Goal: Task Accomplishment & Management: Manage account settings

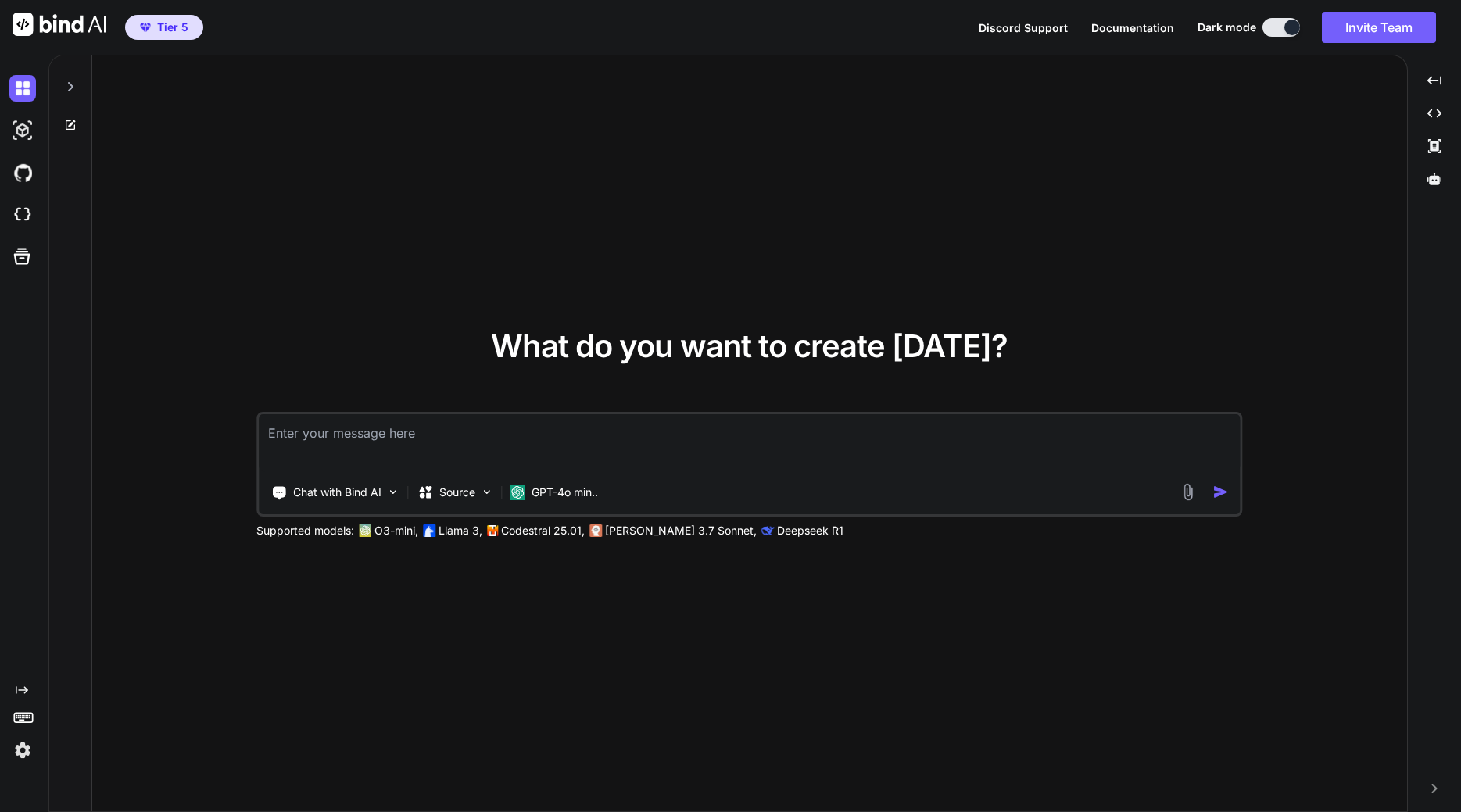
click at [21, 747] on img at bounding box center [22, 750] width 26 height 26
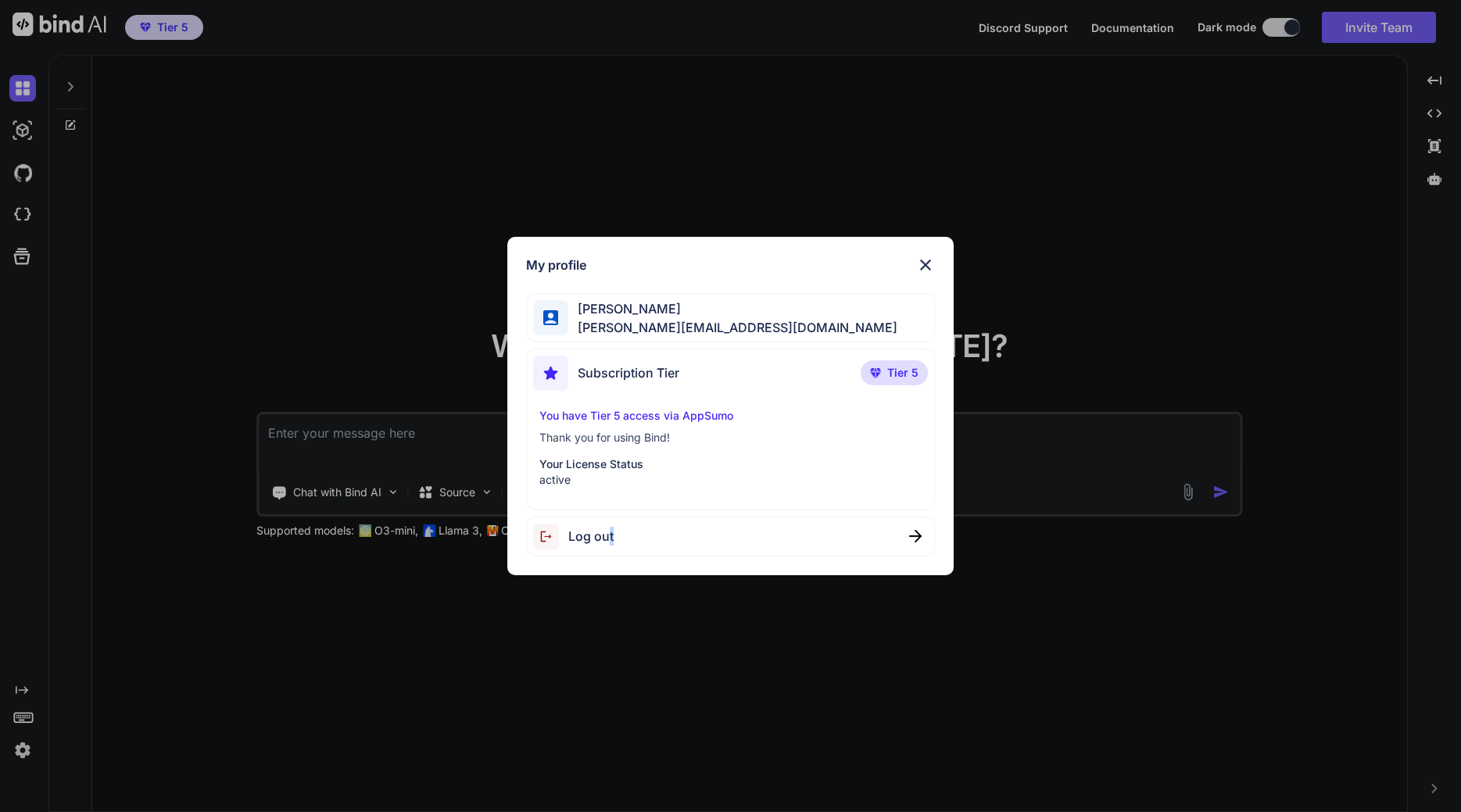
click at [611, 539] on span "Log out" at bounding box center [590, 537] width 45 height 19
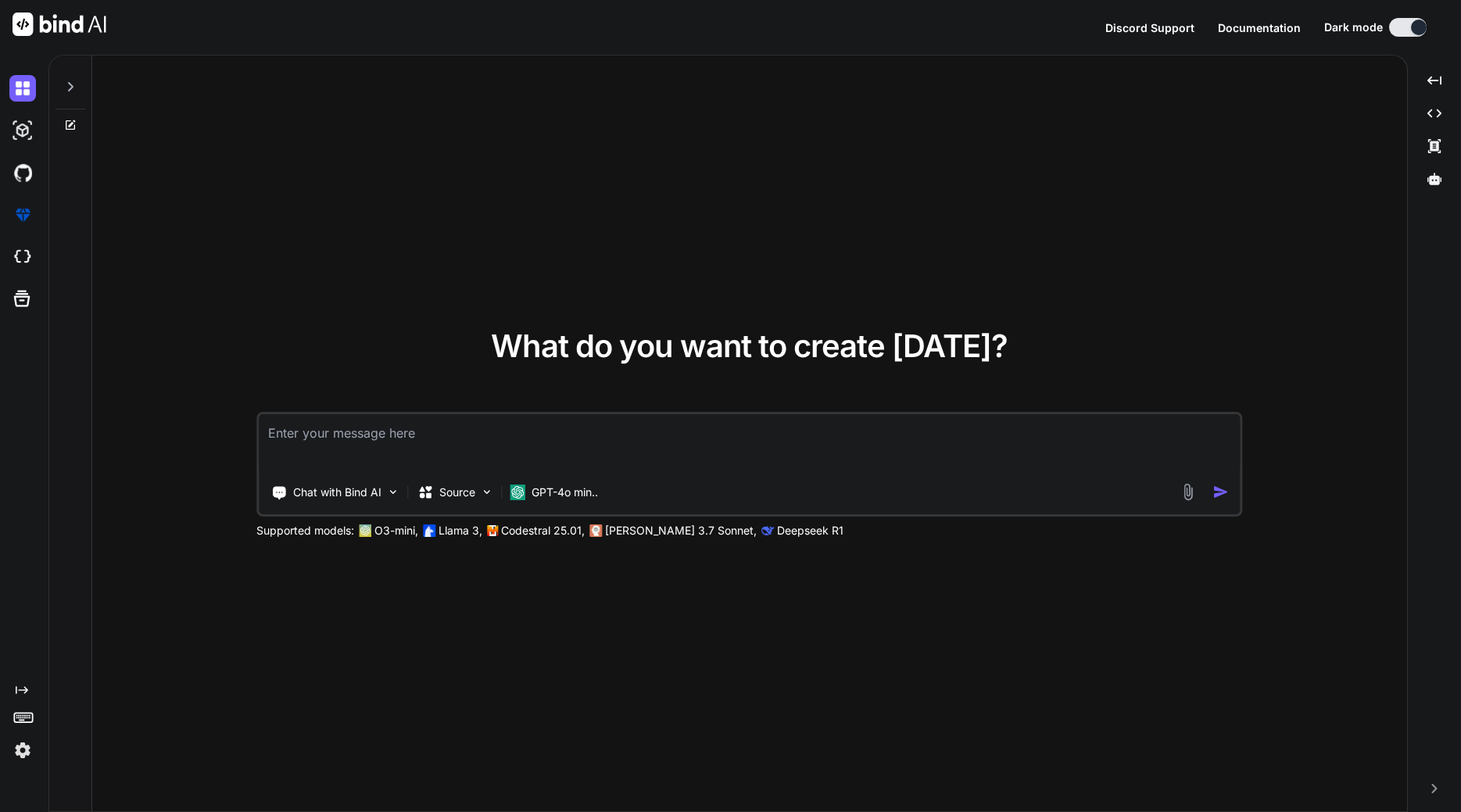
type textarea "x"
click at [1392, 33] on button "Sign in" at bounding box center [1394, 27] width 84 height 31
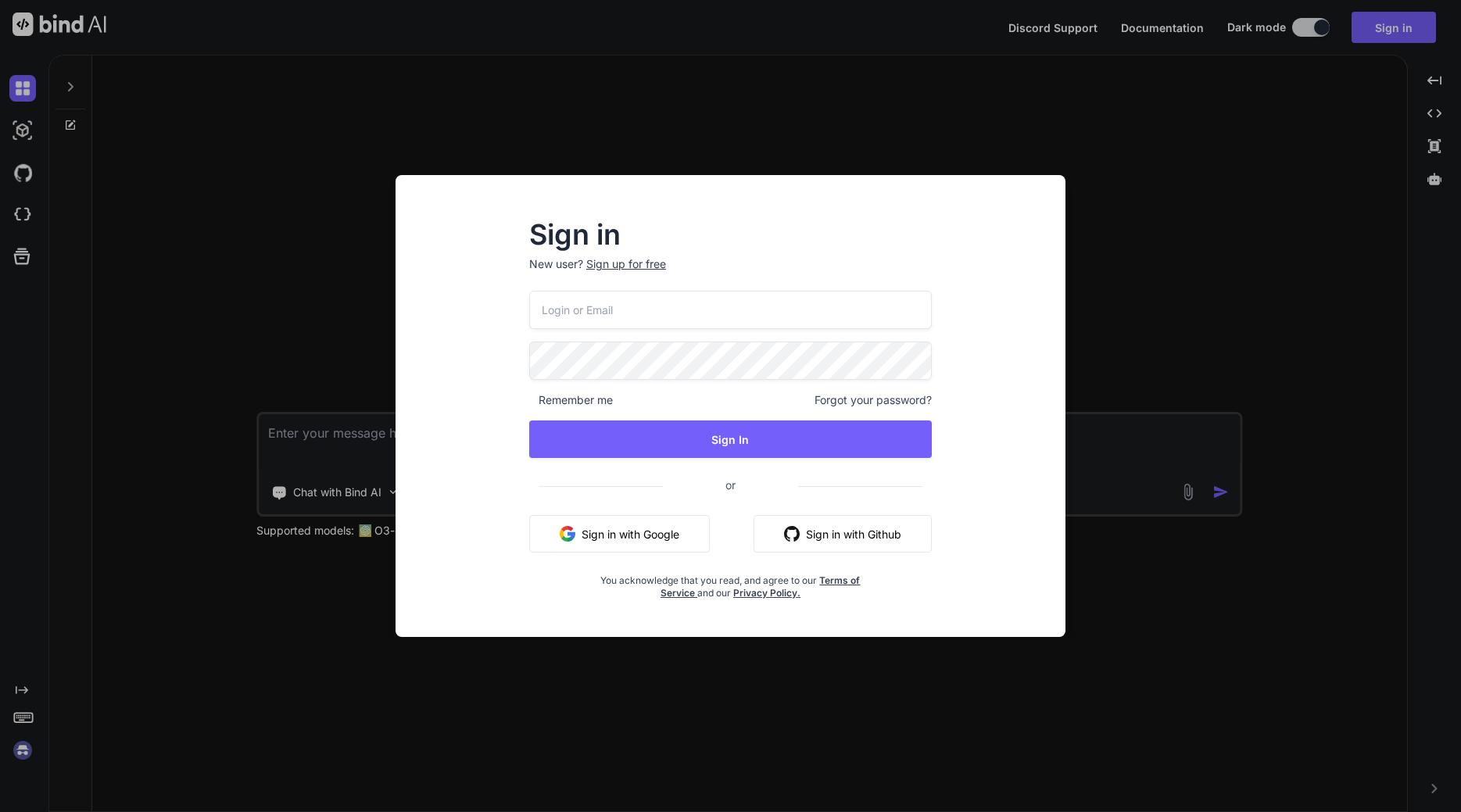
click at [881, 395] on span "Forgot your password?" at bounding box center [873, 400] width 117 height 15
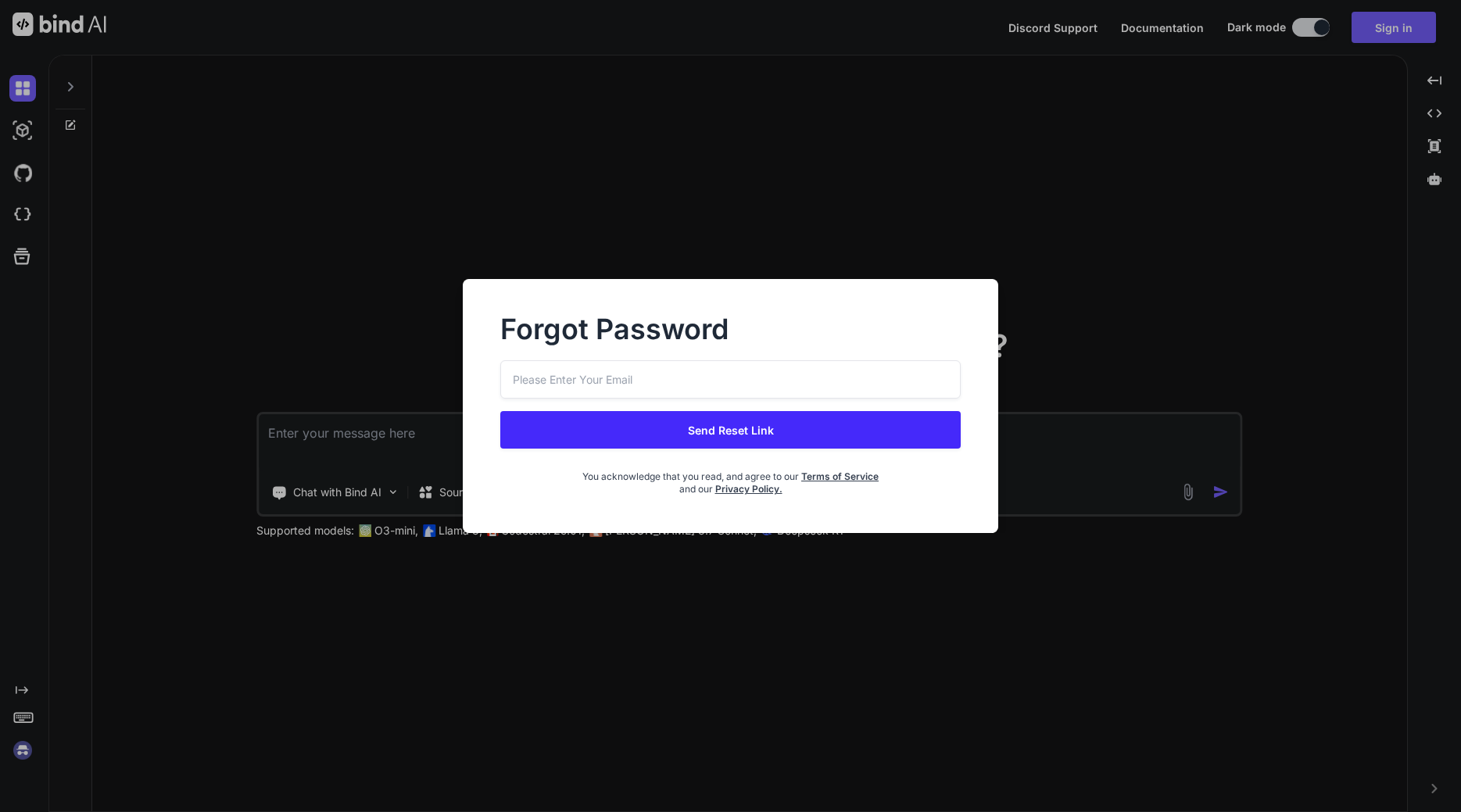
click at [628, 382] on input "email" at bounding box center [730, 379] width 461 height 38
type input "denis.dorigo@waveloc.com"
click at [742, 427] on button "Send Reset Link" at bounding box center [730, 430] width 461 height 37
click at [495, 779] on div "Forgot Password denis.dorigo@waveloc.com Send Reset Link You acknowledge that y…" at bounding box center [730, 406] width 1461 height 812
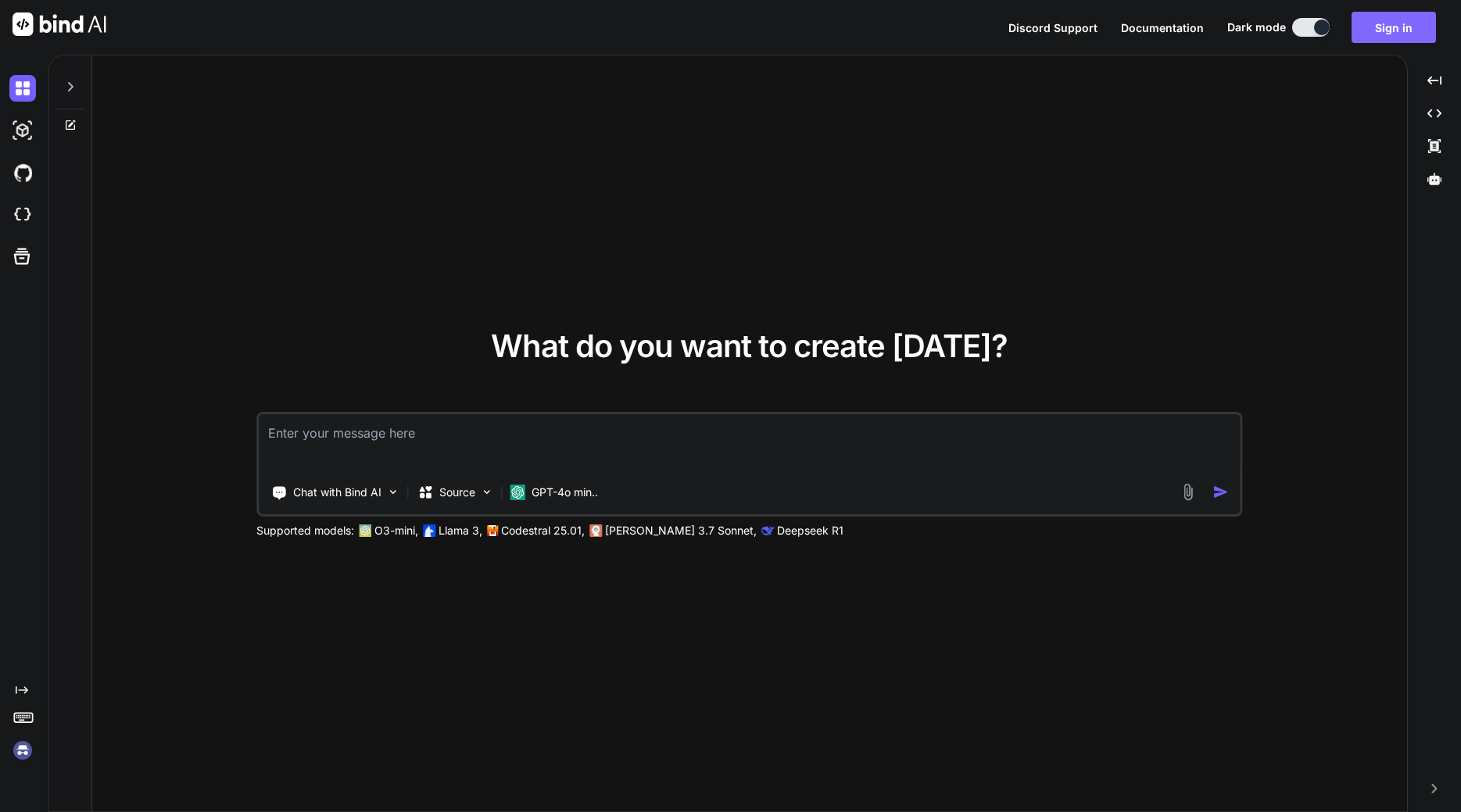
click at [1371, 26] on button "Sign in" at bounding box center [1394, 27] width 84 height 31
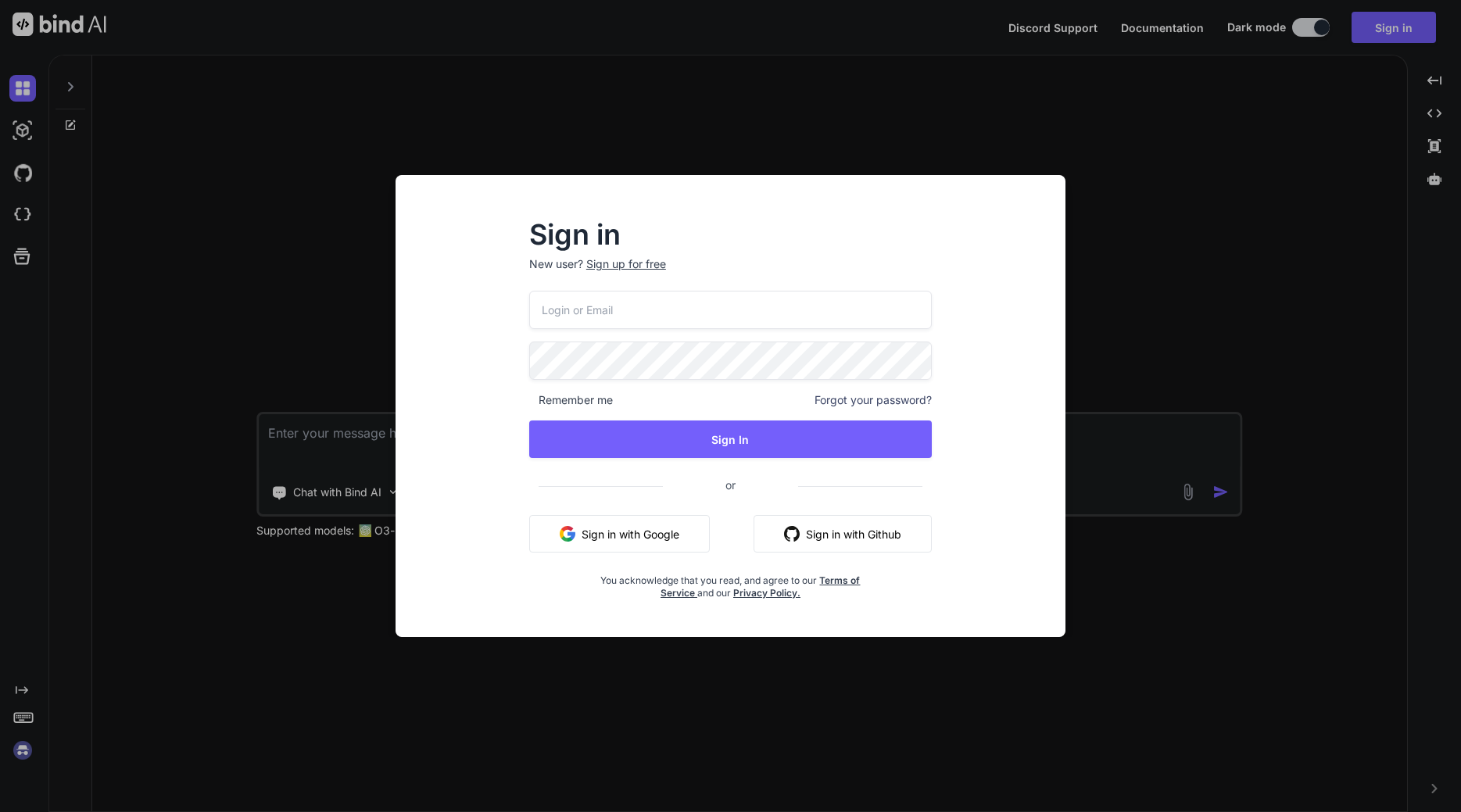
click at [905, 400] on span "Forgot your password?" at bounding box center [873, 400] width 117 height 15
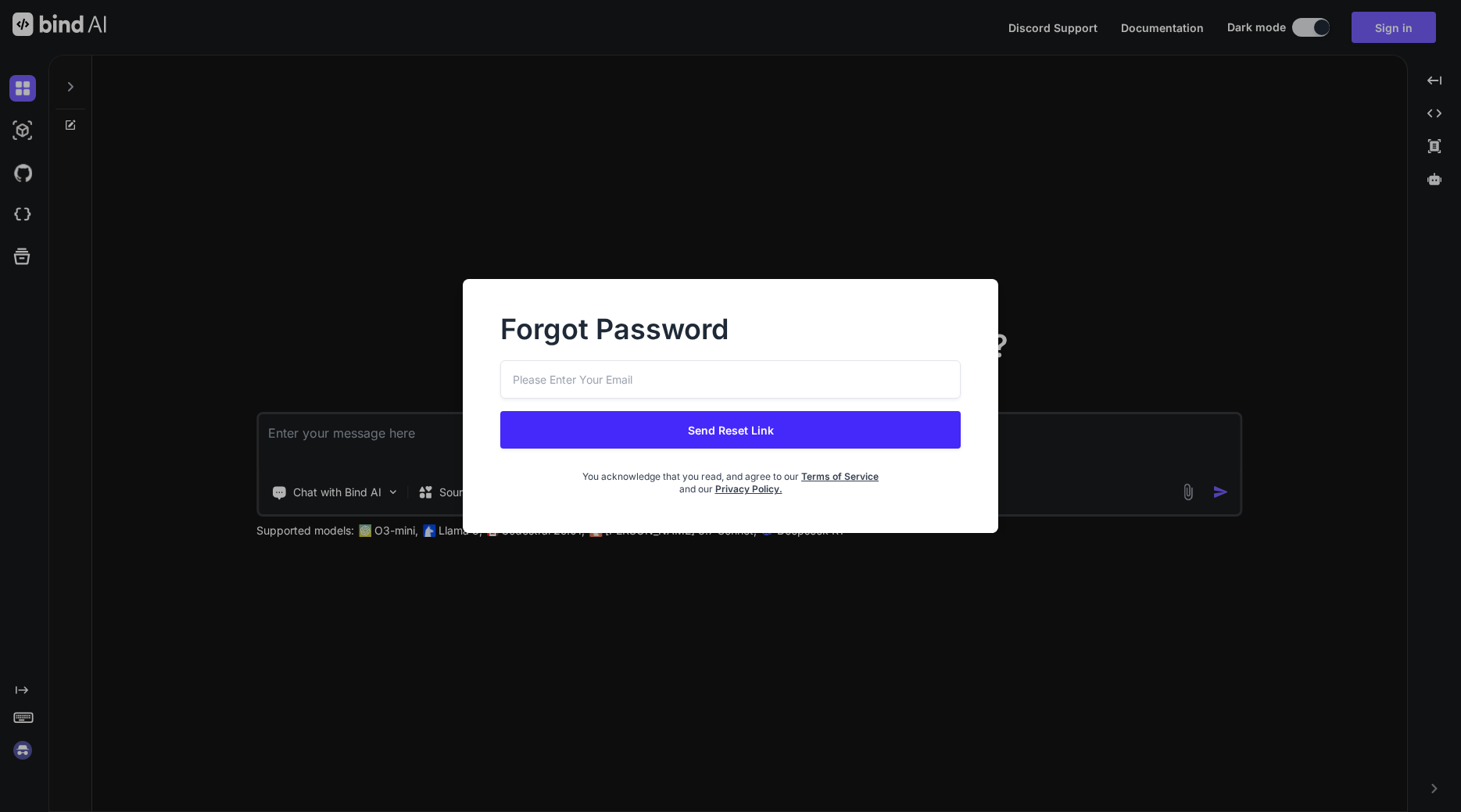
click at [759, 382] on input "email" at bounding box center [730, 379] width 461 height 38
type input "denis.dorigo@waveloc.com"
click at [733, 423] on button "Send Reset Link" at bounding box center [730, 430] width 461 height 37
click at [719, 434] on button "Send Reset Link" at bounding box center [730, 430] width 461 height 37
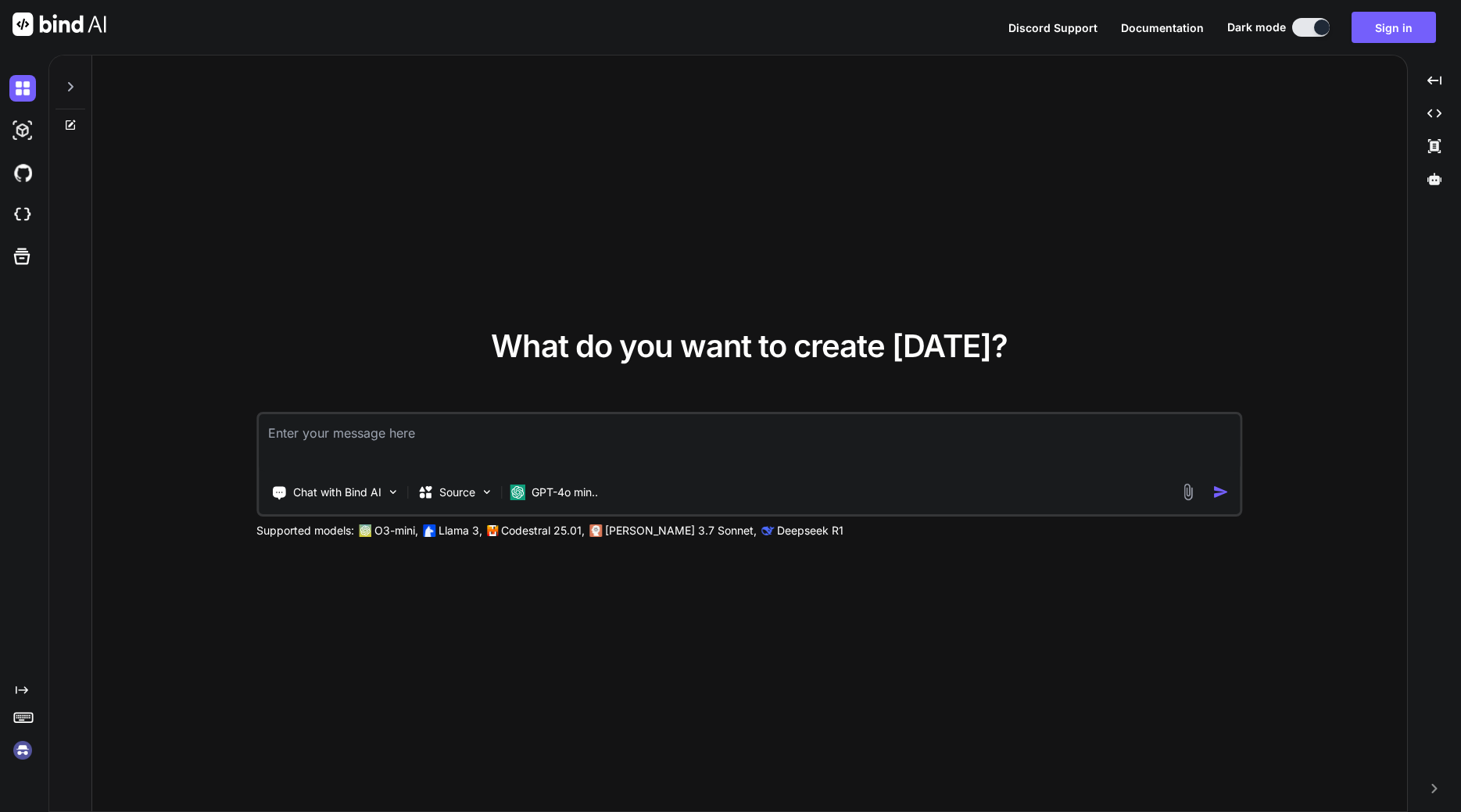
click at [691, 239] on div "What do you want to create today? Chat with Bind AI Source GPT-4o min.. Support…" at bounding box center [749, 434] width 1315 height 758
click at [1169, 30] on span "Documentation" at bounding box center [1162, 28] width 82 height 14
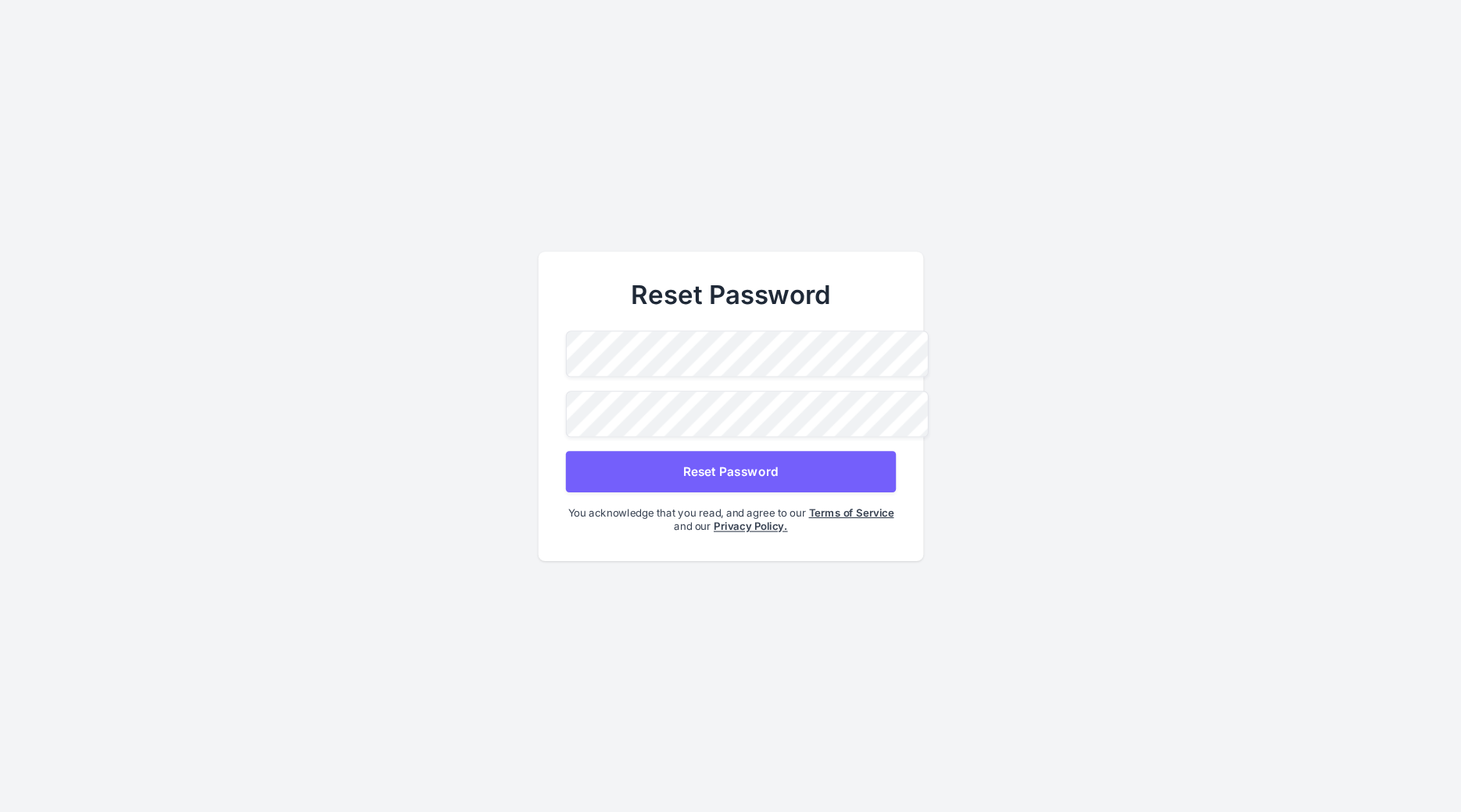
click at [773, 473] on button "Reset Password" at bounding box center [730, 471] width 330 height 42
click at [719, 471] on button "Reset Password" at bounding box center [730, 471] width 330 height 42
click at [770, 474] on button "Reset Password" at bounding box center [730, 471] width 330 height 42
click at [704, 468] on button "Reset Password" at bounding box center [730, 471] width 330 height 42
